Goal: Find contact information: Find contact information

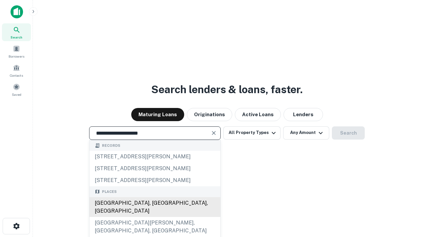
click at [155, 217] on div "[GEOGRAPHIC_DATA], [GEOGRAPHIC_DATA], [GEOGRAPHIC_DATA]" at bounding box center [155, 207] width 131 height 20
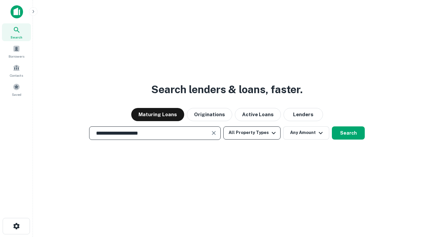
type input "**********"
click at [252, 133] on button "All Property Types" at bounding box center [252, 132] width 57 height 13
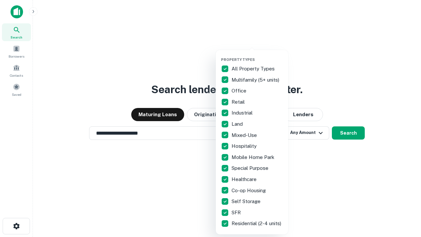
click at [258, 55] on button "button" at bounding box center [257, 55] width 72 height 0
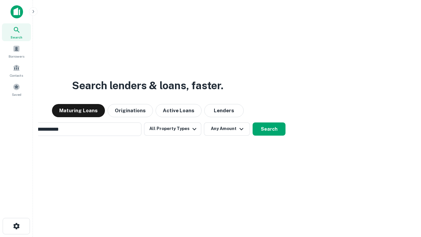
scroll to position [10, 0]
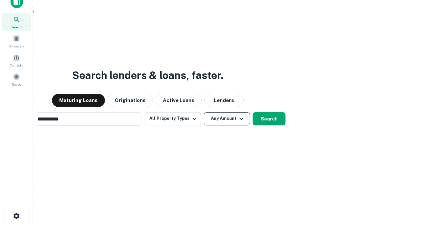
click at [204, 112] on button "Any Amount" at bounding box center [227, 118] width 46 height 13
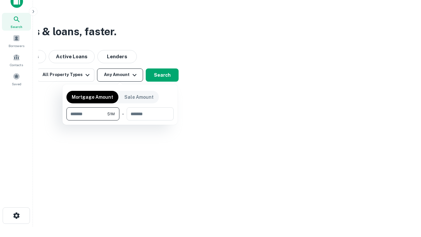
type input "*******"
click at [120, 121] on button "button" at bounding box center [120, 121] width 107 height 0
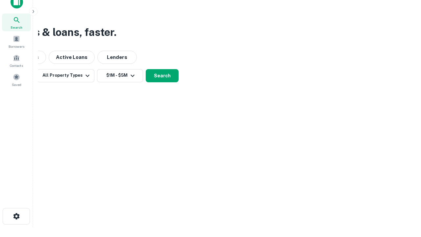
scroll to position [4, 122]
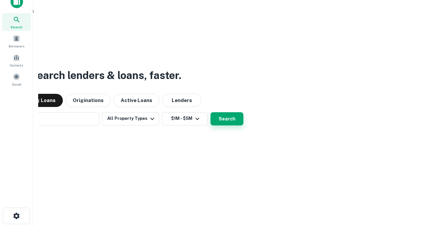
click at [211, 112] on button "Search" at bounding box center [227, 118] width 33 height 13
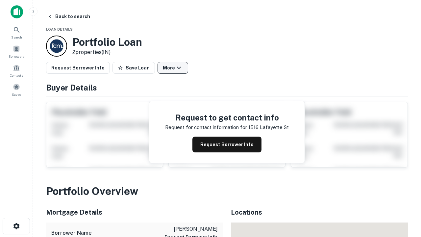
click at [173, 68] on button "More" at bounding box center [173, 68] width 31 height 12
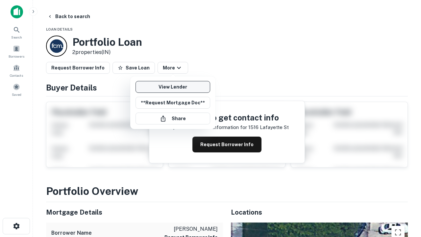
click at [173, 87] on link "View Lender" at bounding box center [173, 87] width 75 height 12
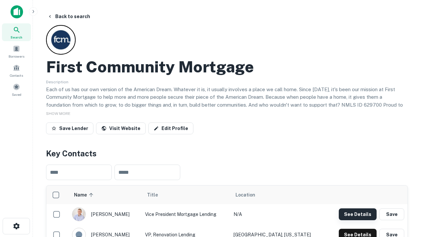
click at [358, 214] on button "See Details" at bounding box center [358, 214] width 38 height 12
click at [16, 226] on icon "button" at bounding box center [17, 226] width 8 height 8
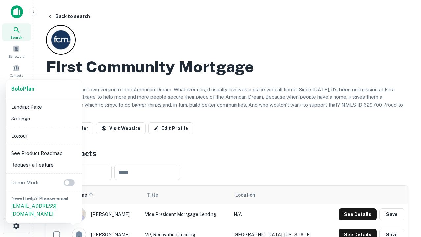
click at [43, 136] on li "Logout" at bounding box center [44, 136] width 70 height 12
